Goal: Information Seeking & Learning: Learn about a topic

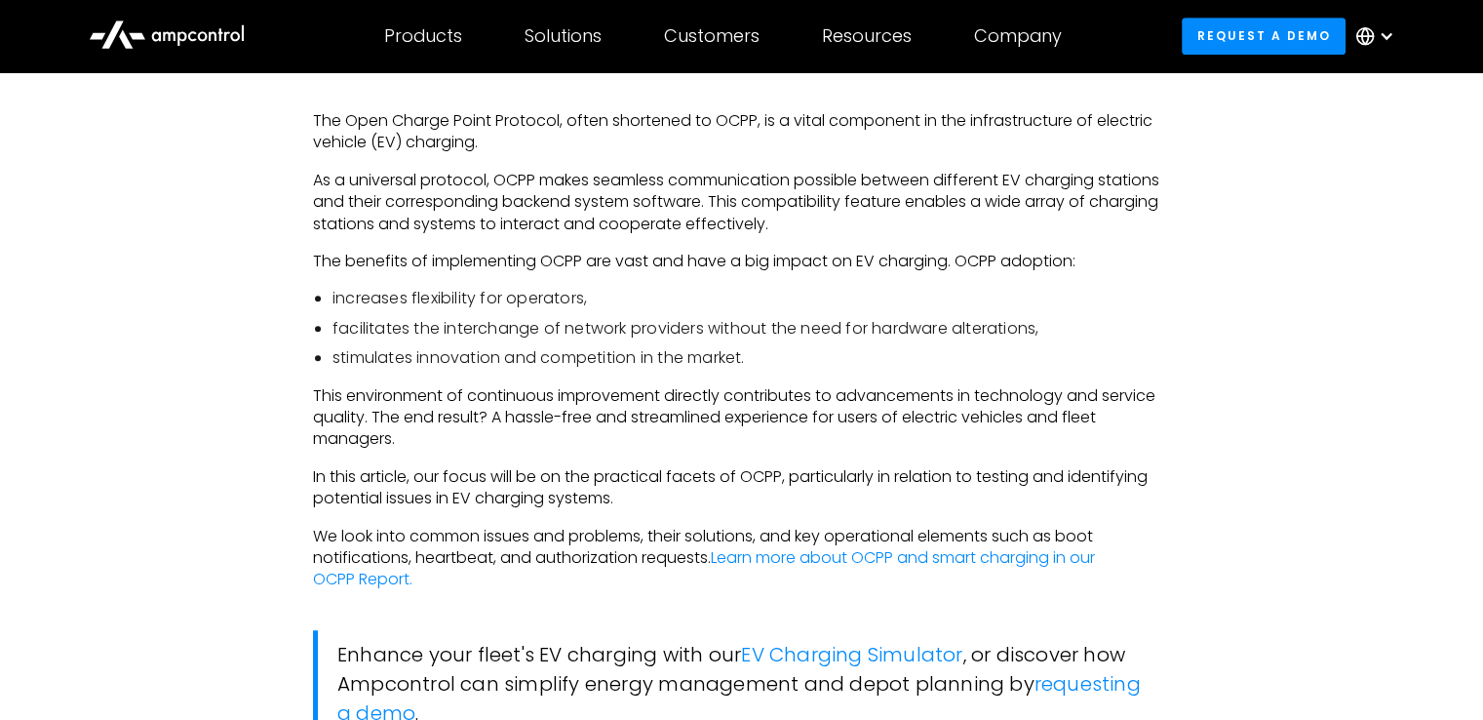
scroll to position [1190, 0]
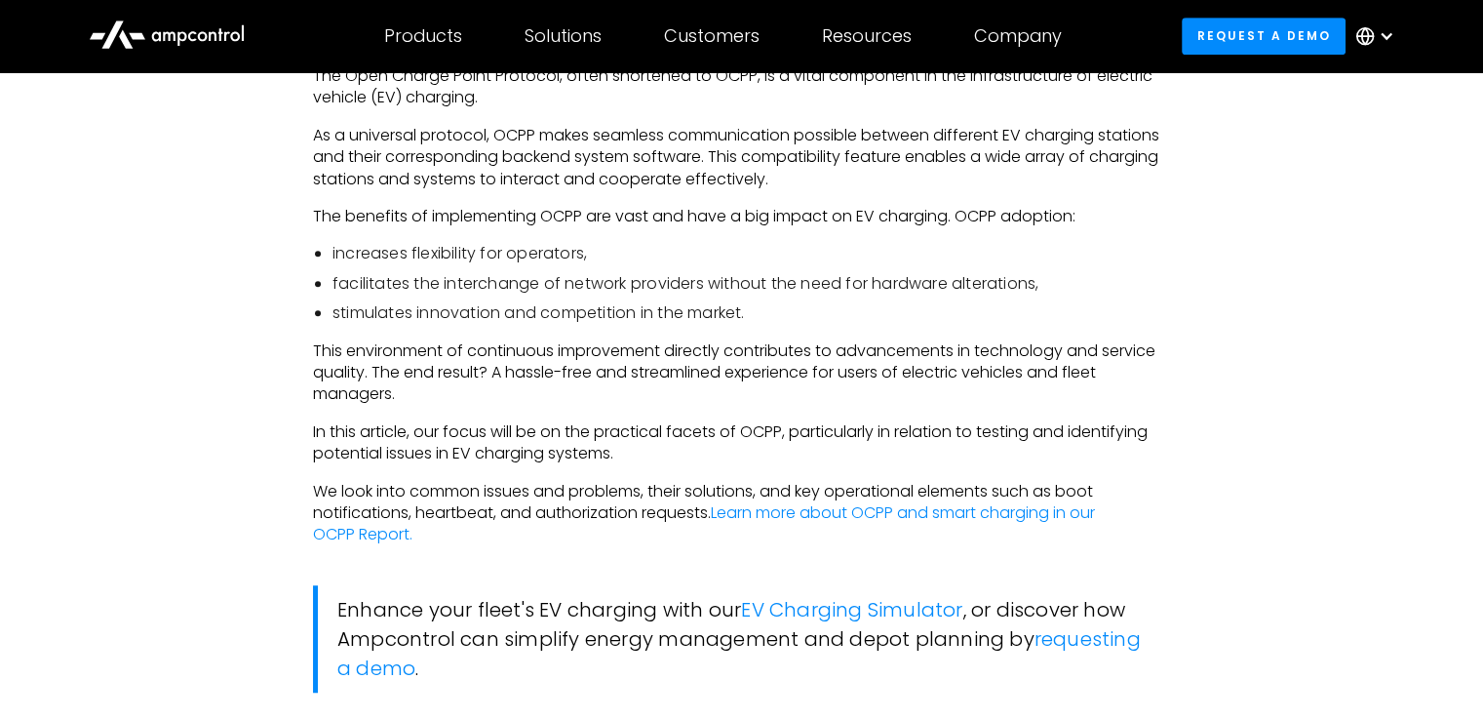
click at [610, 486] on p "We look into common issues and problems, their solutions, and key operational e…" at bounding box center [741, 513] width 857 height 65
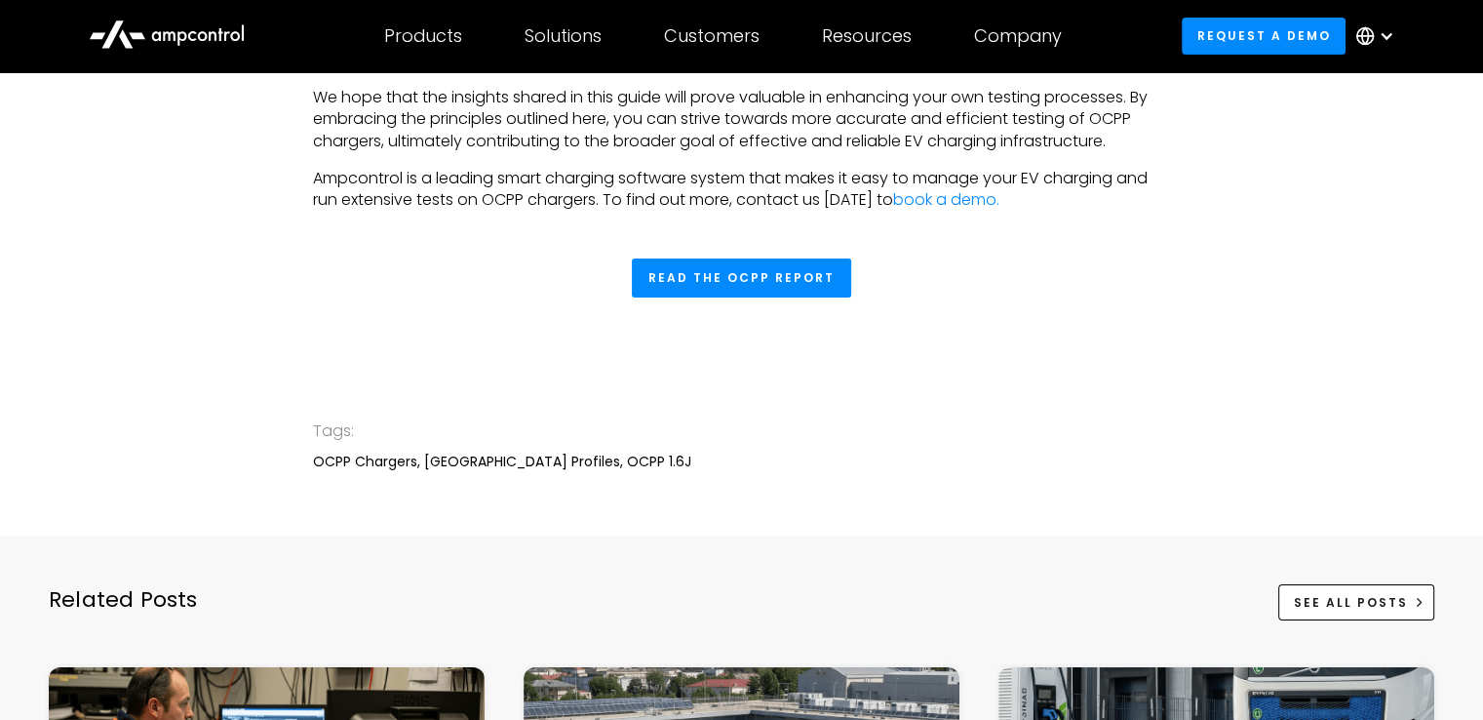
scroll to position [6942, 0]
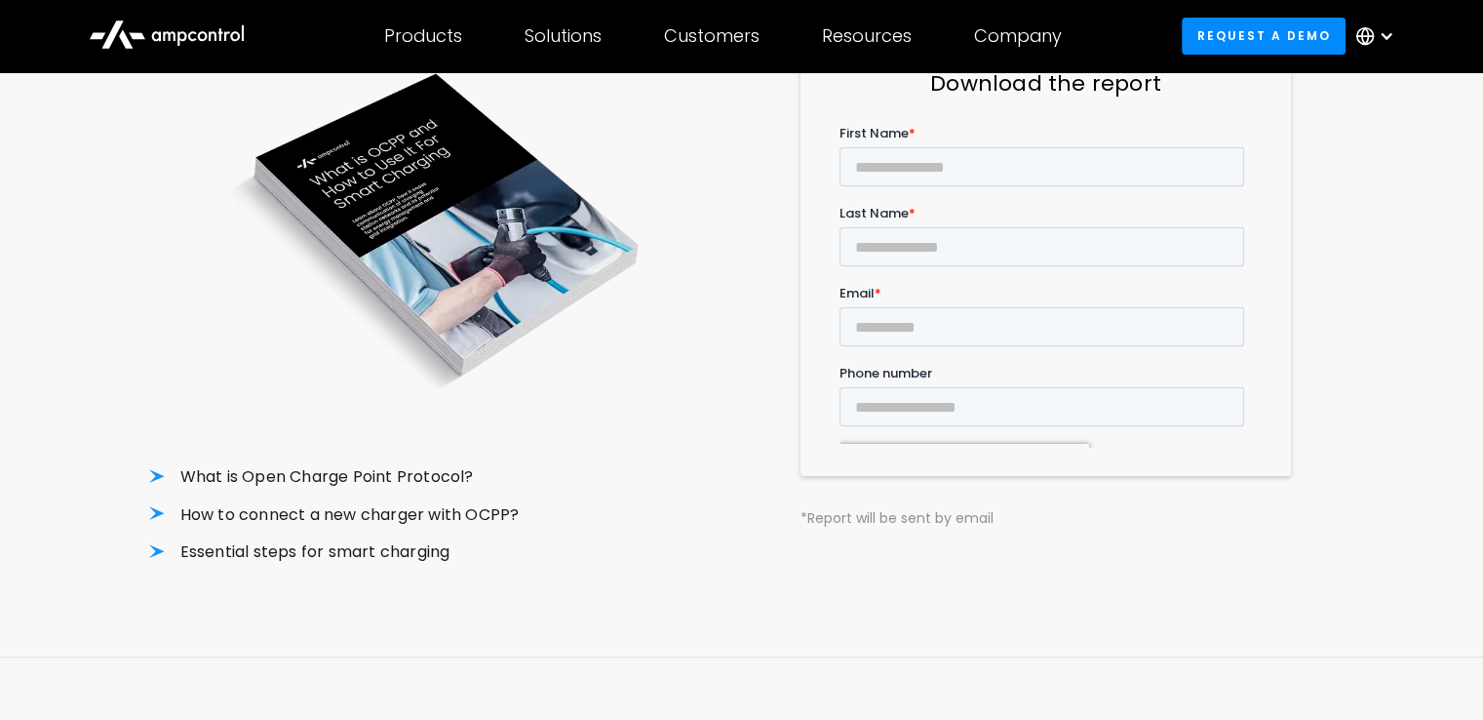
scroll to position [390, 0]
